Goal: Information Seeking & Learning: Learn about a topic

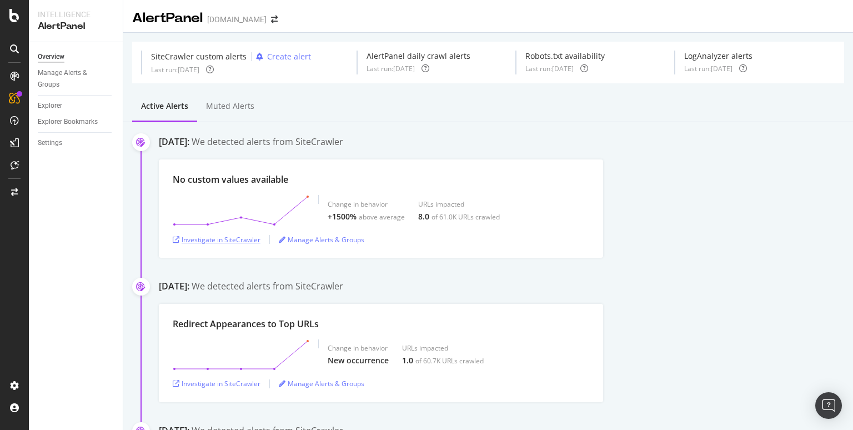
click at [233, 236] on div "Investigate in SiteCrawler" at bounding box center [217, 239] width 88 height 9
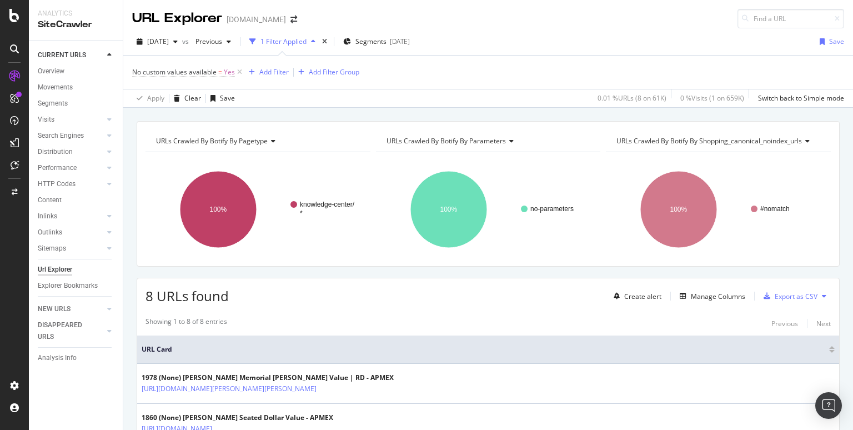
click at [328, 385] on icon at bounding box center [324, 388] width 7 height 7
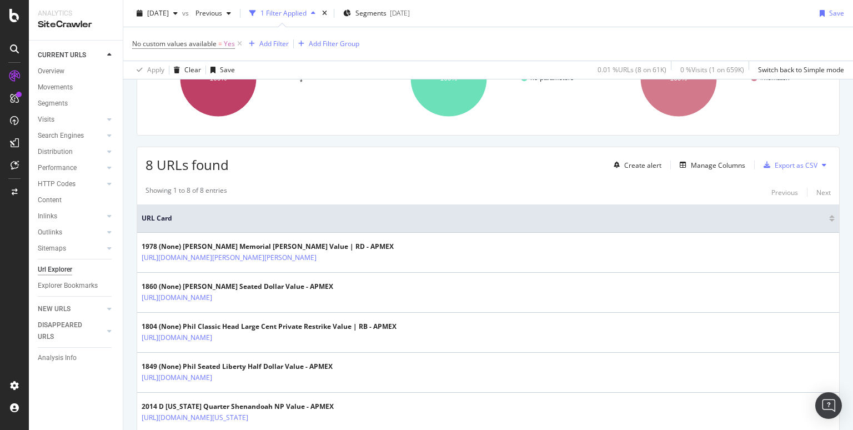
scroll to position [150, 0]
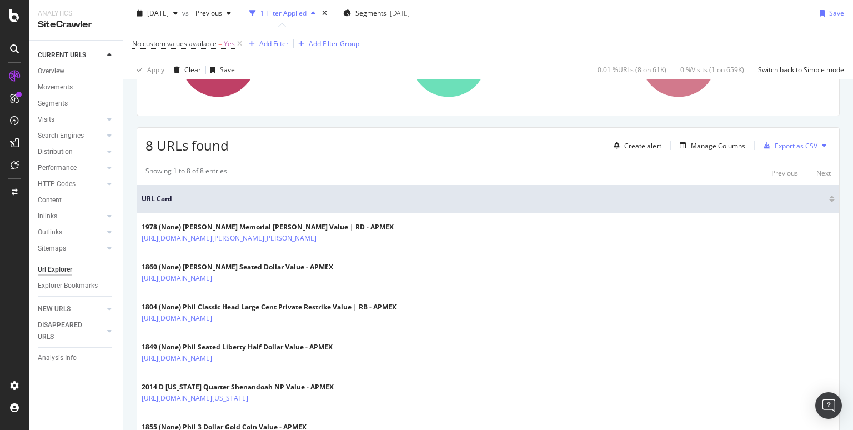
click at [223, 275] on icon at bounding box center [220, 278] width 7 height 7
